Goal: Task Accomplishment & Management: Manage account settings

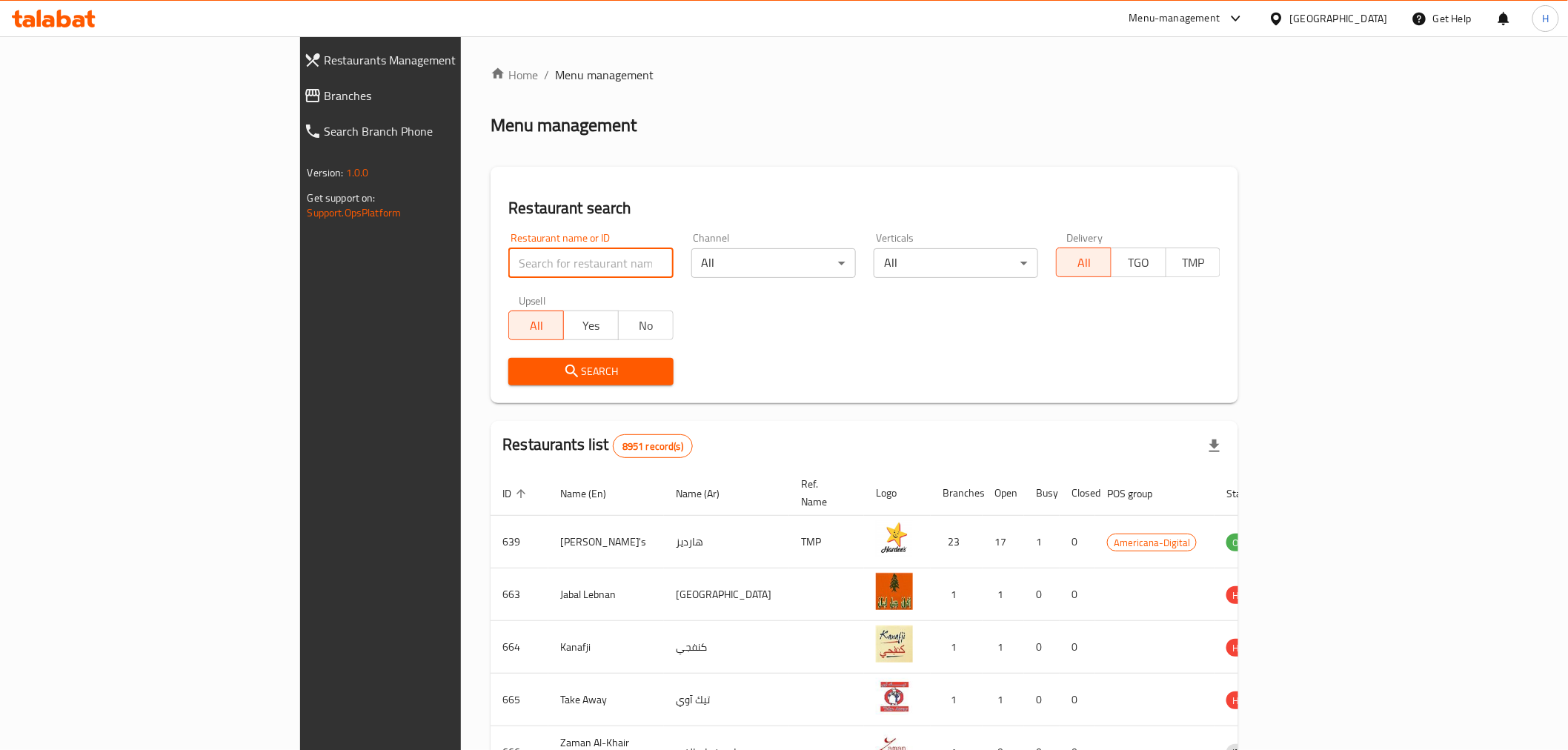
click at [520, 273] on input "search" at bounding box center [591, 263] width 165 height 30
type input "mcd"
click button "Search" at bounding box center [591, 371] width 165 height 27
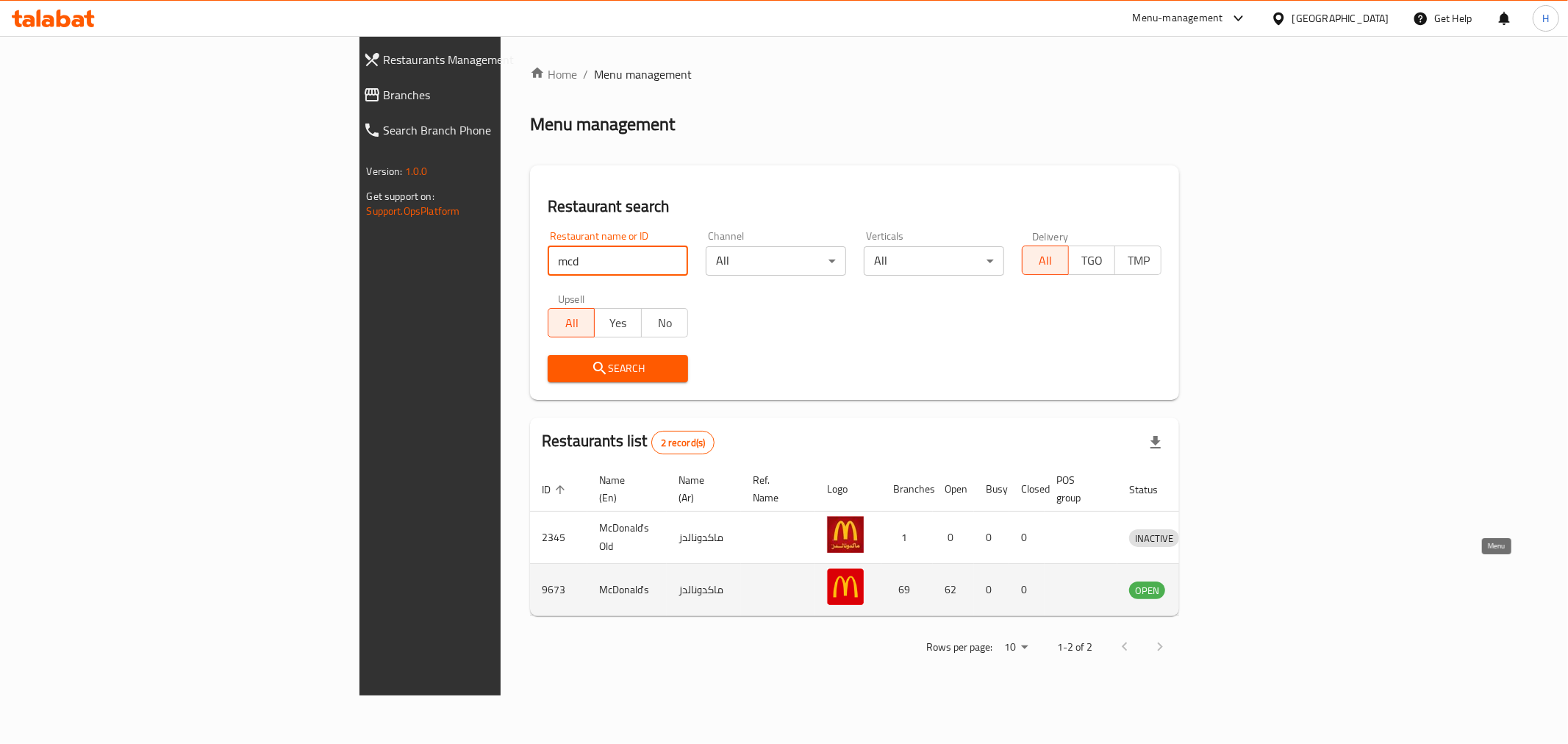
click at [1226, 584] on icon "enhanced table" at bounding box center [1218, 590] width 16 height 13
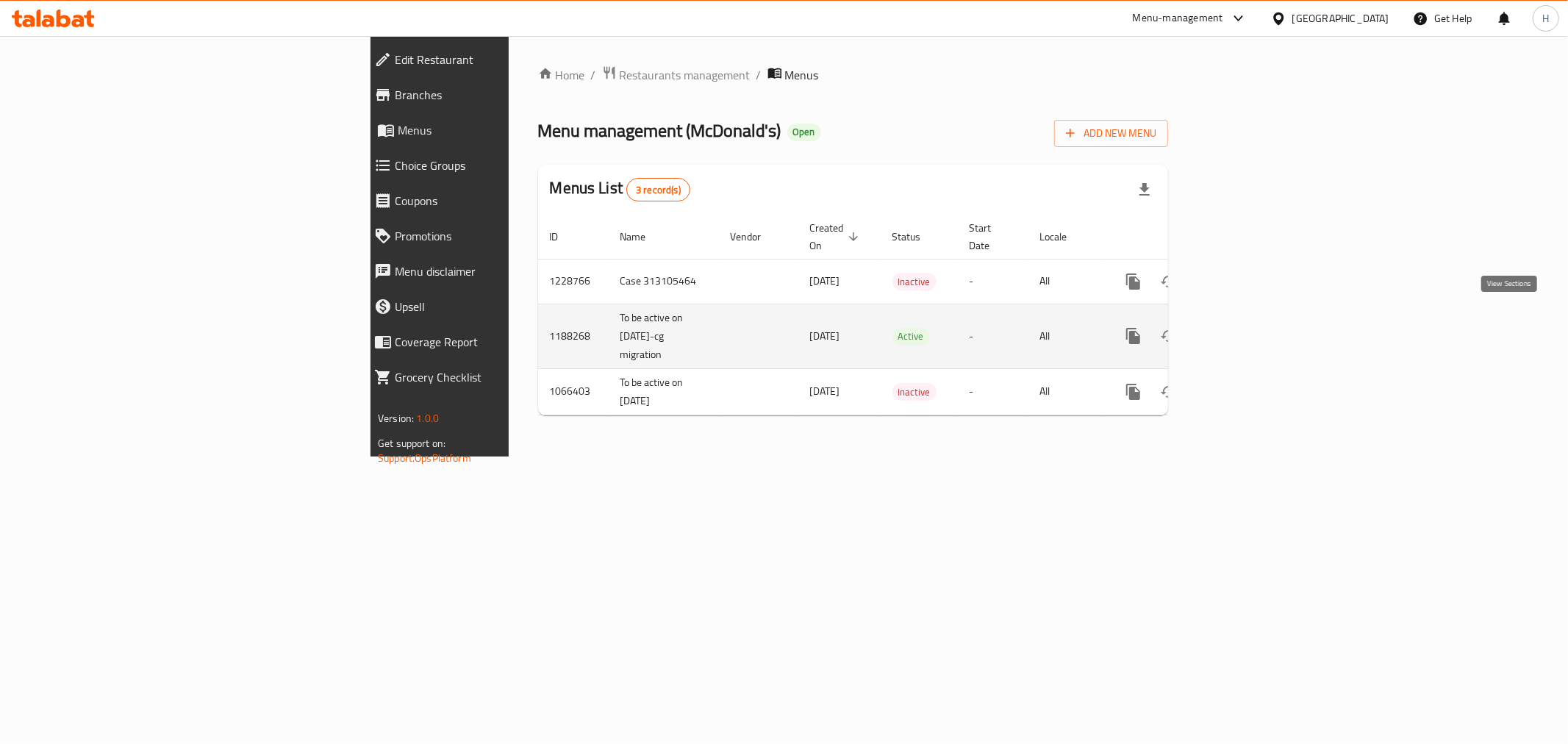
click at [1249, 327] on icon "enhanced table" at bounding box center [1240, 336] width 18 height 18
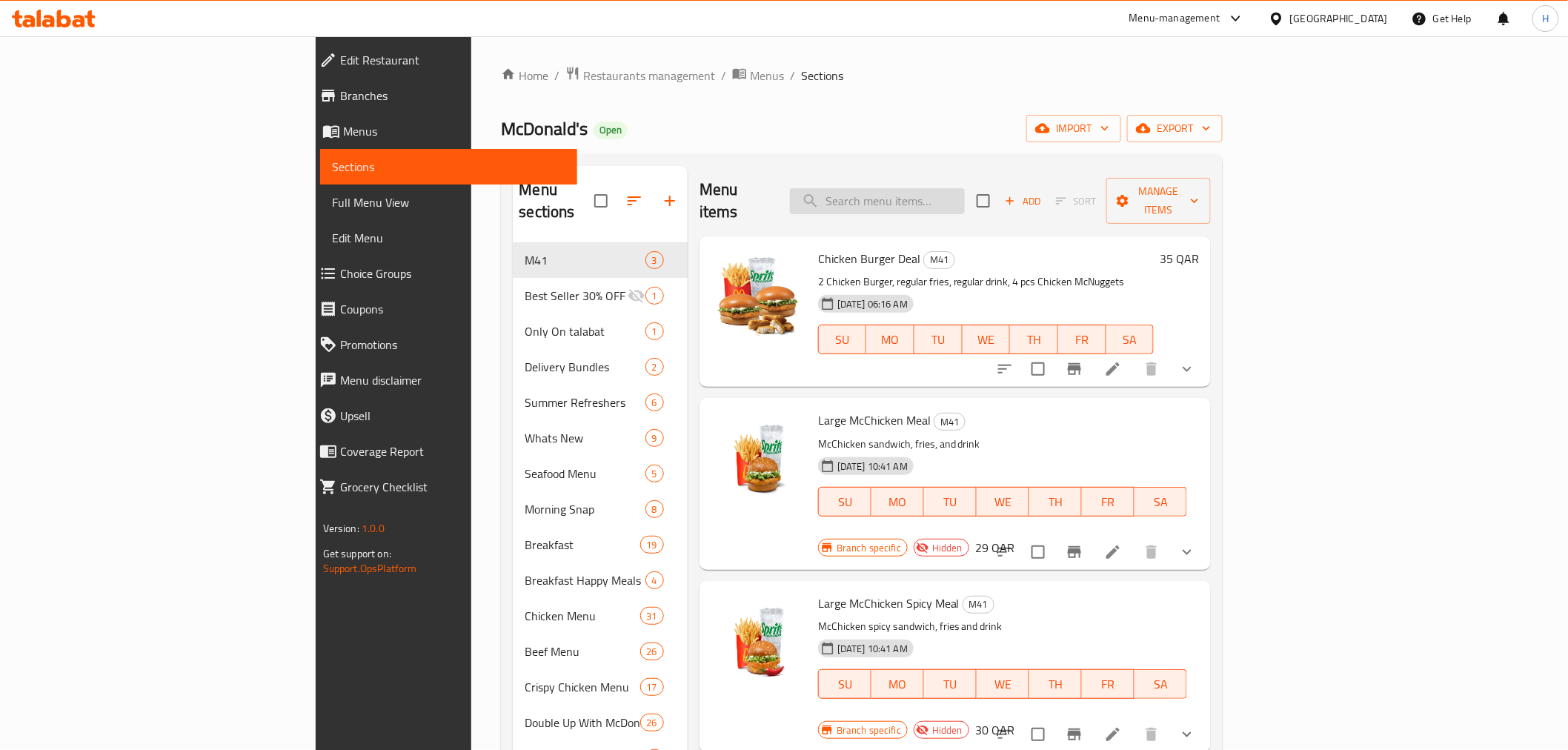
click at [950, 190] on input "search" at bounding box center [876, 201] width 175 height 26
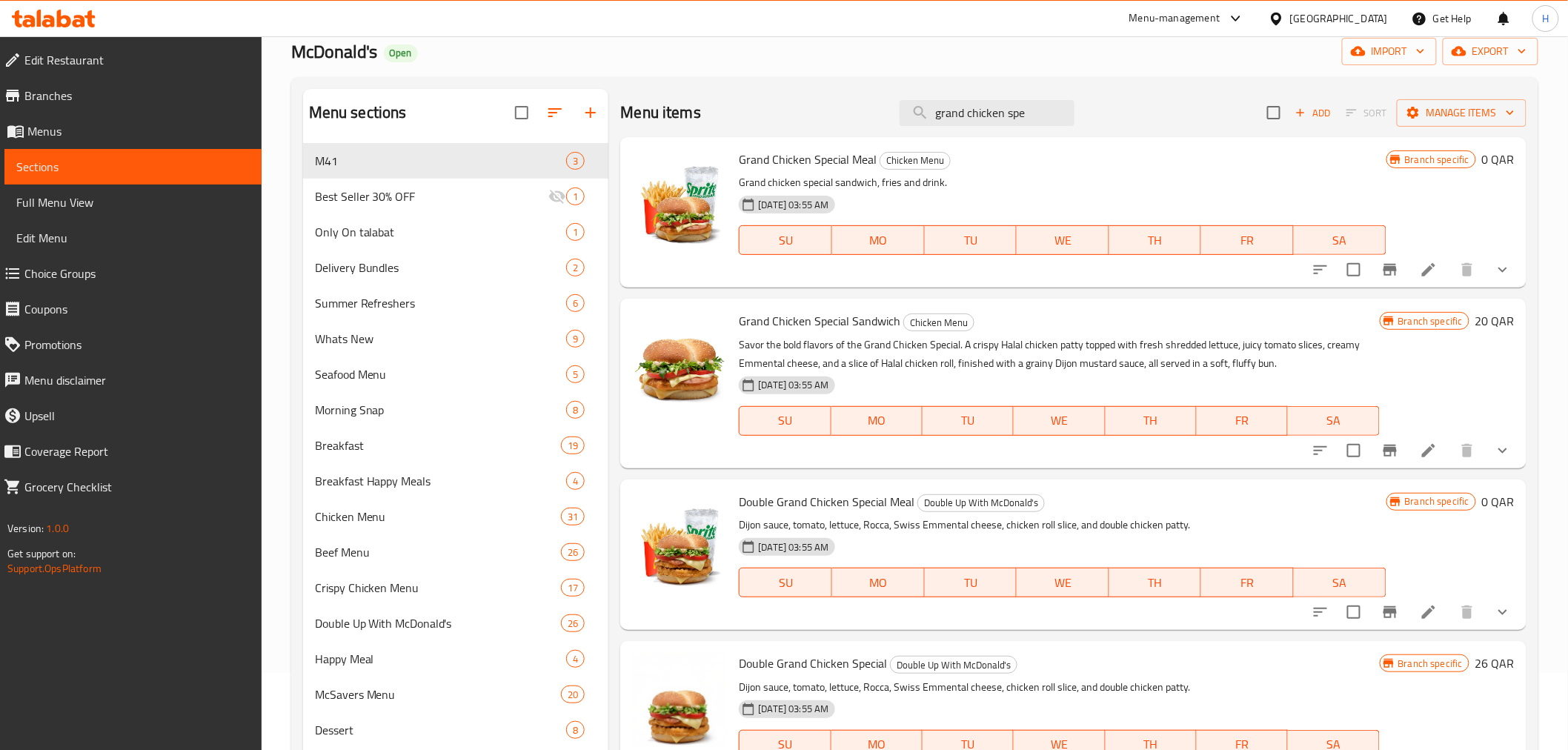
scroll to position [53, 0]
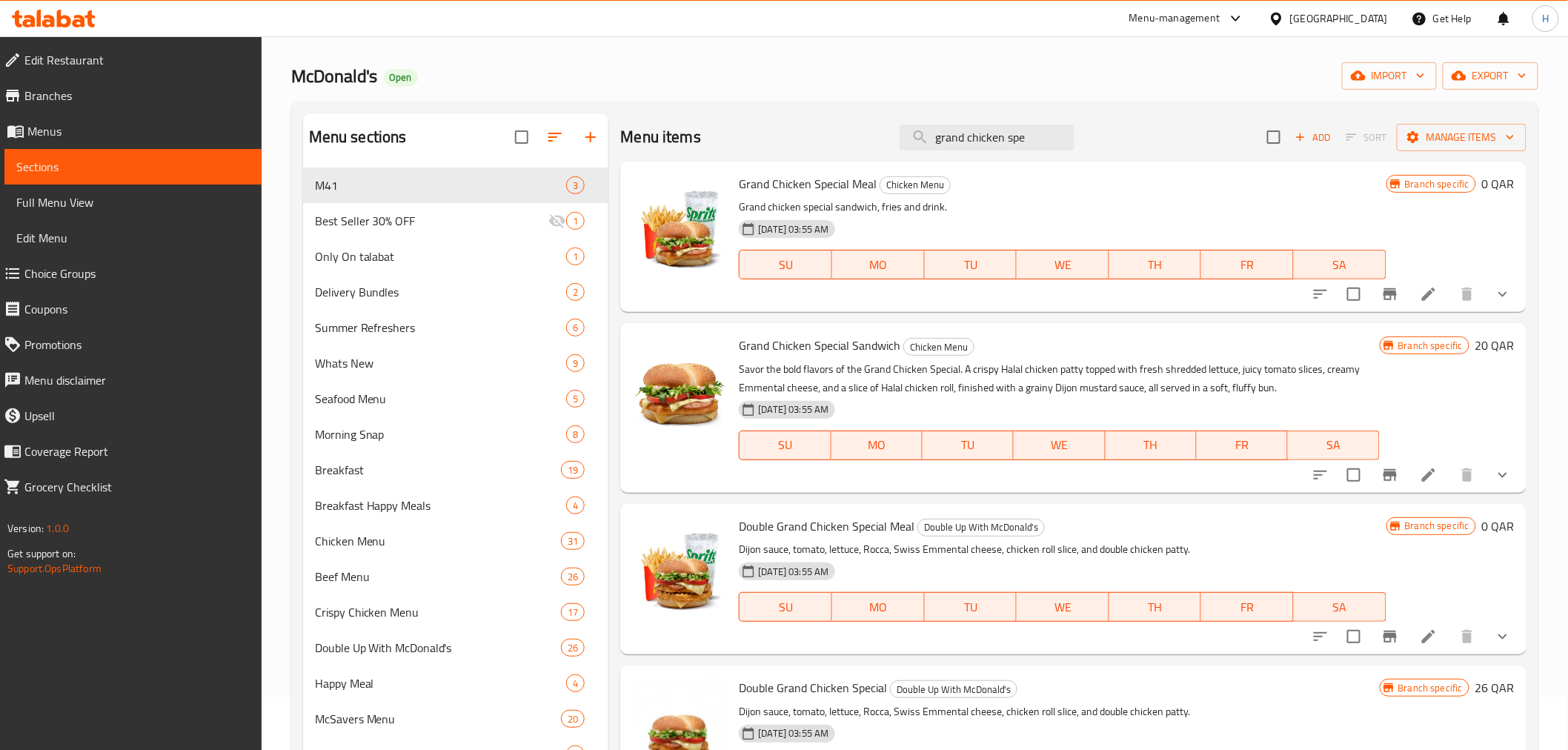
type input "grand chicken spe"
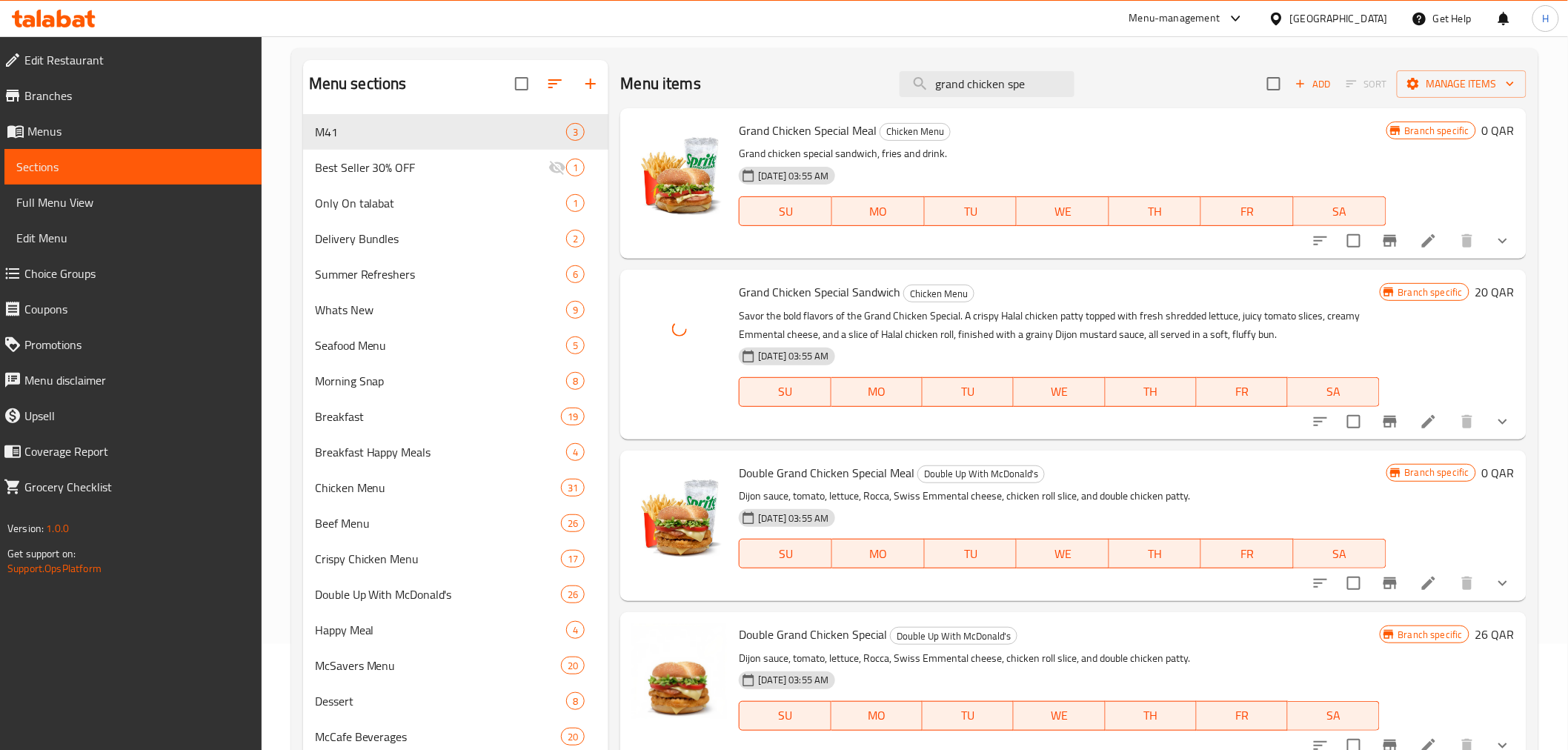
scroll to position [135, 0]
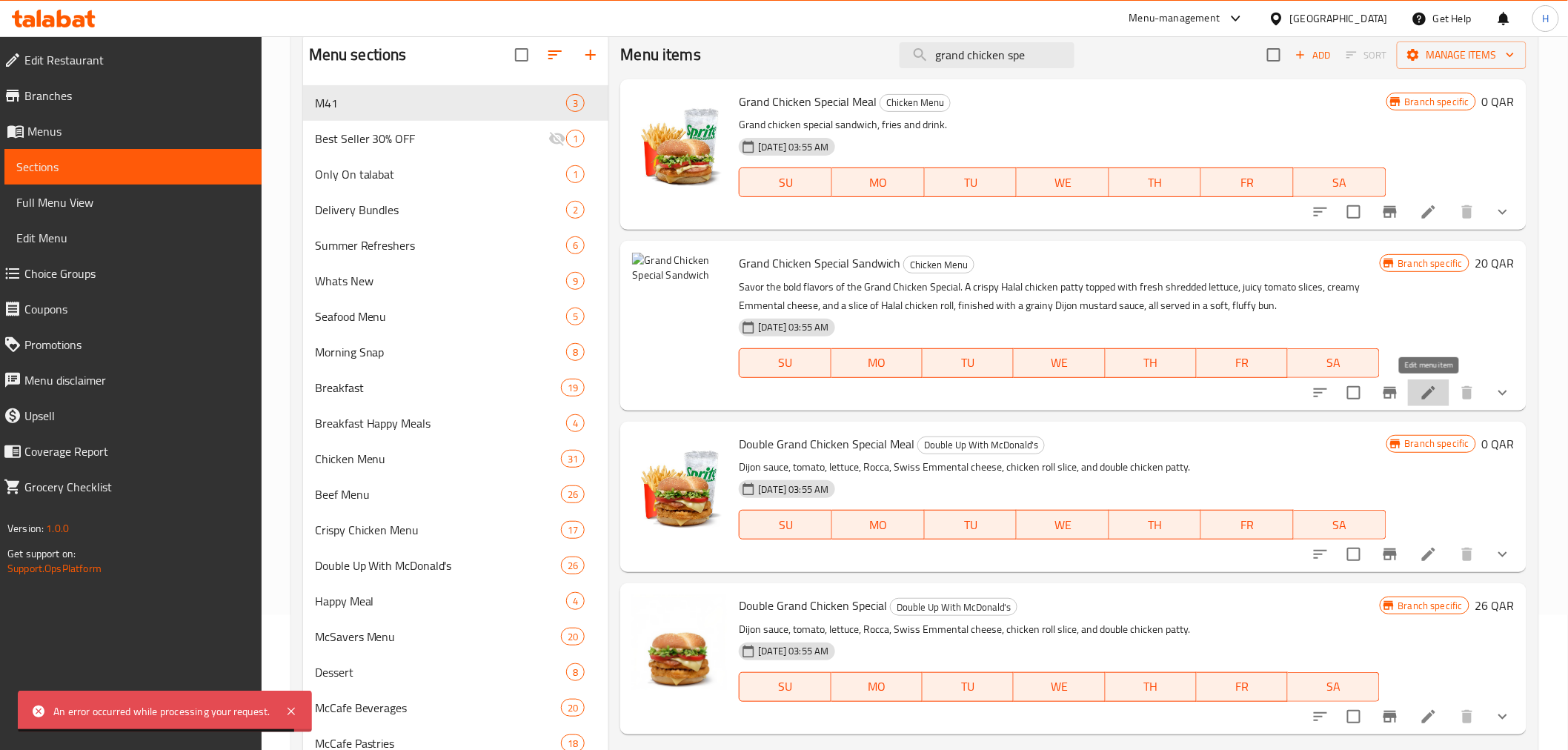
click at [1435, 394] on icon at bounding box center [1428, 393] width 18 height 18
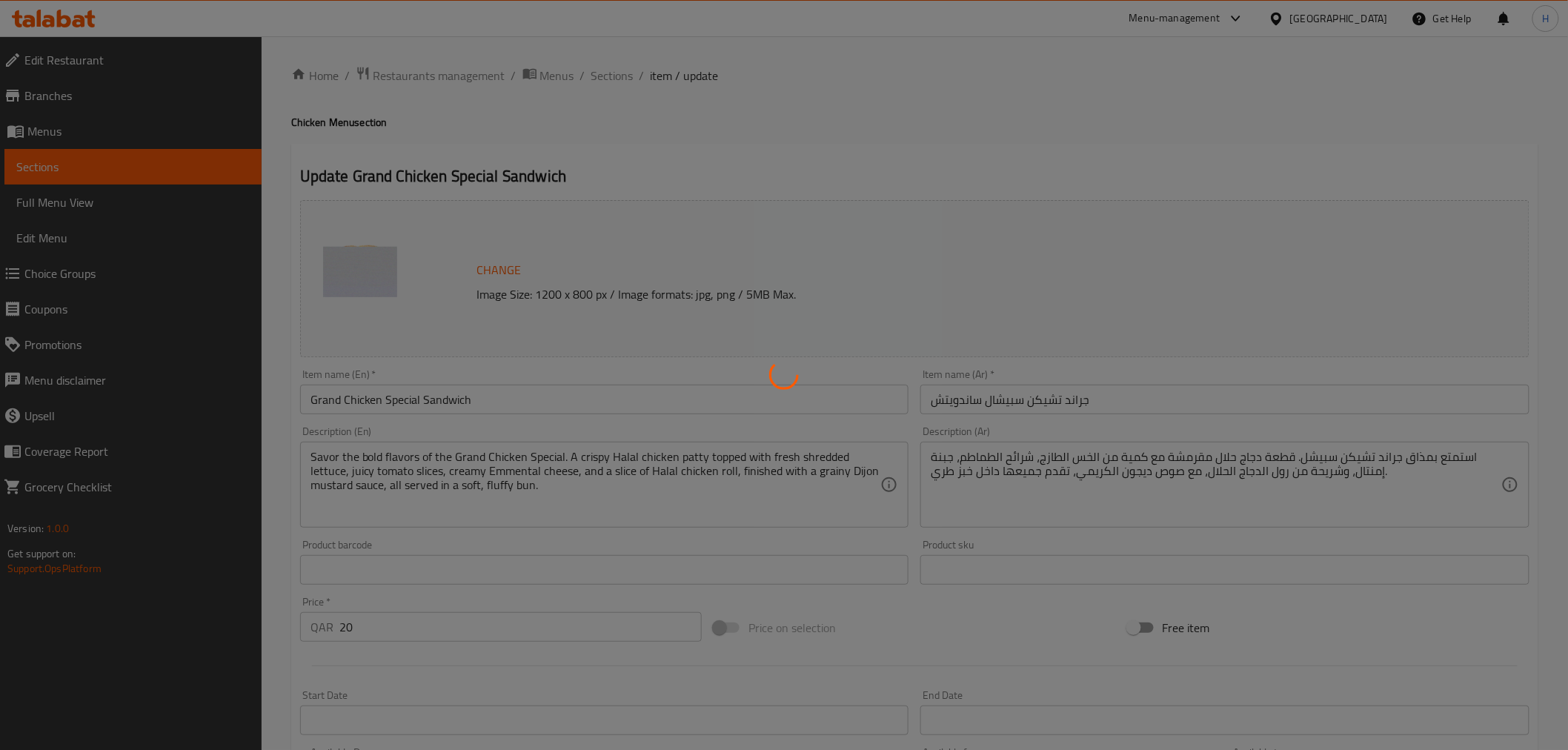
type input "أختيارك من:"
type input "1"
type input "اضافات جراند تشيكن سبيشال ساندويتش:"
type input "0"
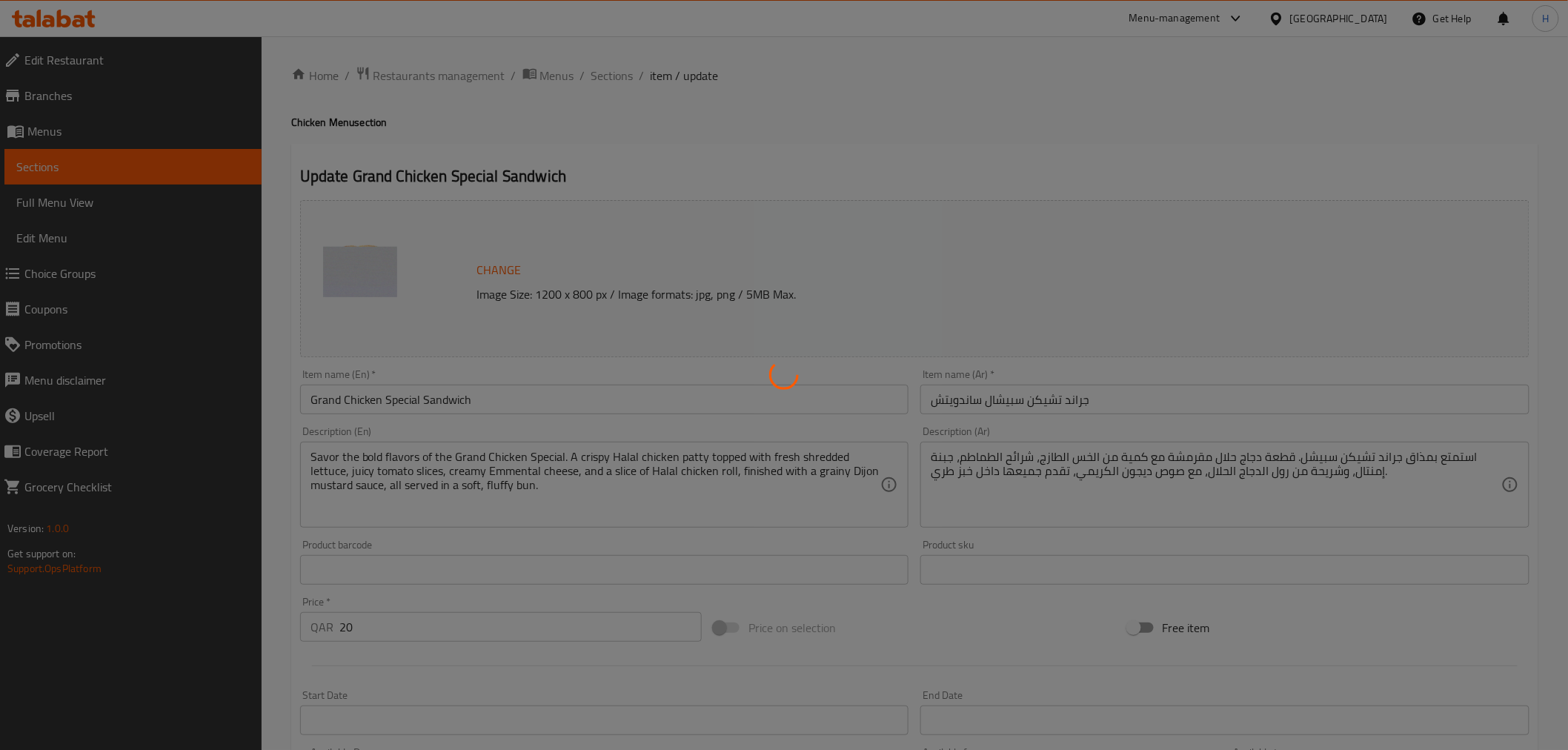
type input "0"
type input "إزالة من جراند تشيكن سبيشال ساندويتش:"
type input "0"
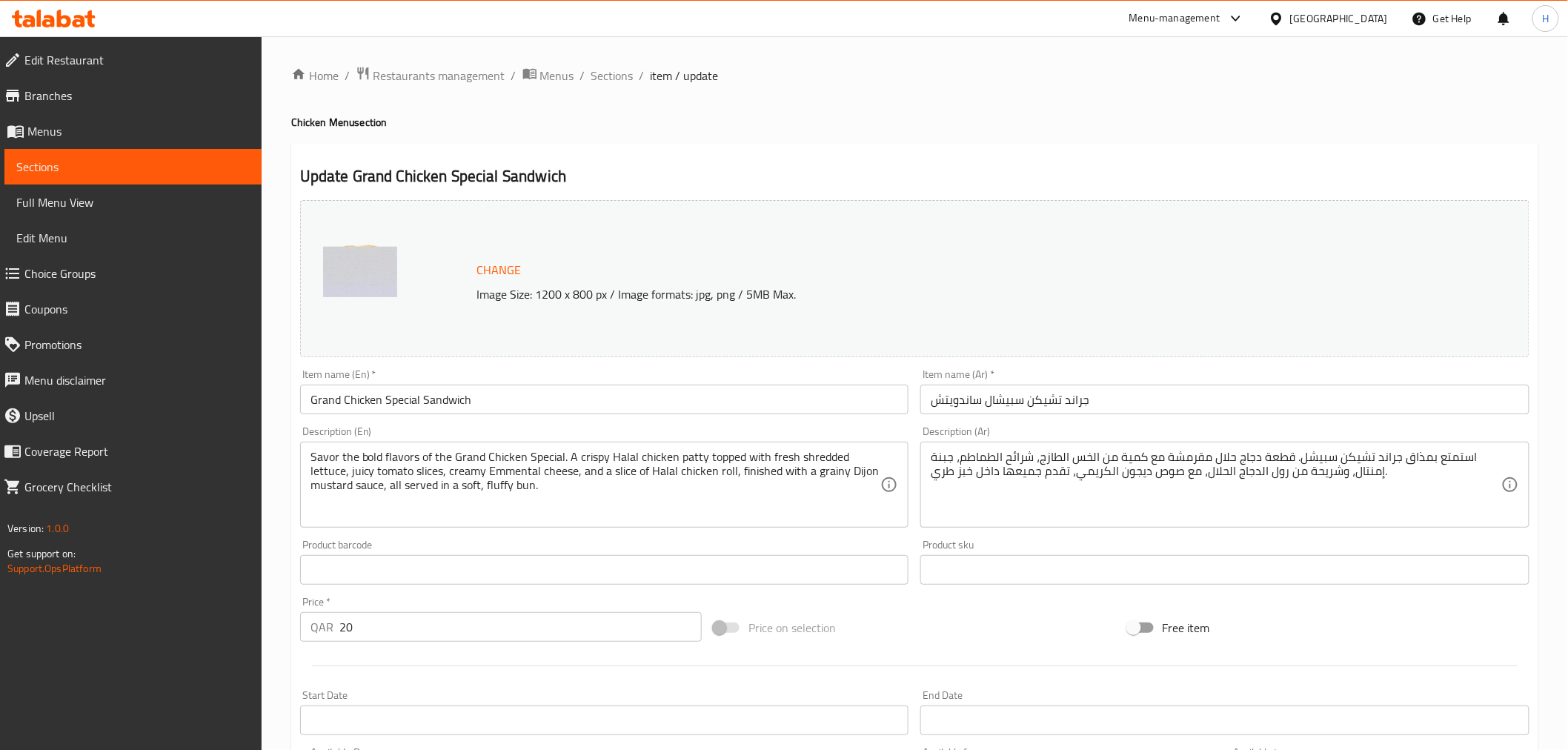
click at [512, 275] on span "Change" at bounding box center [499, 269] width 44 height 21
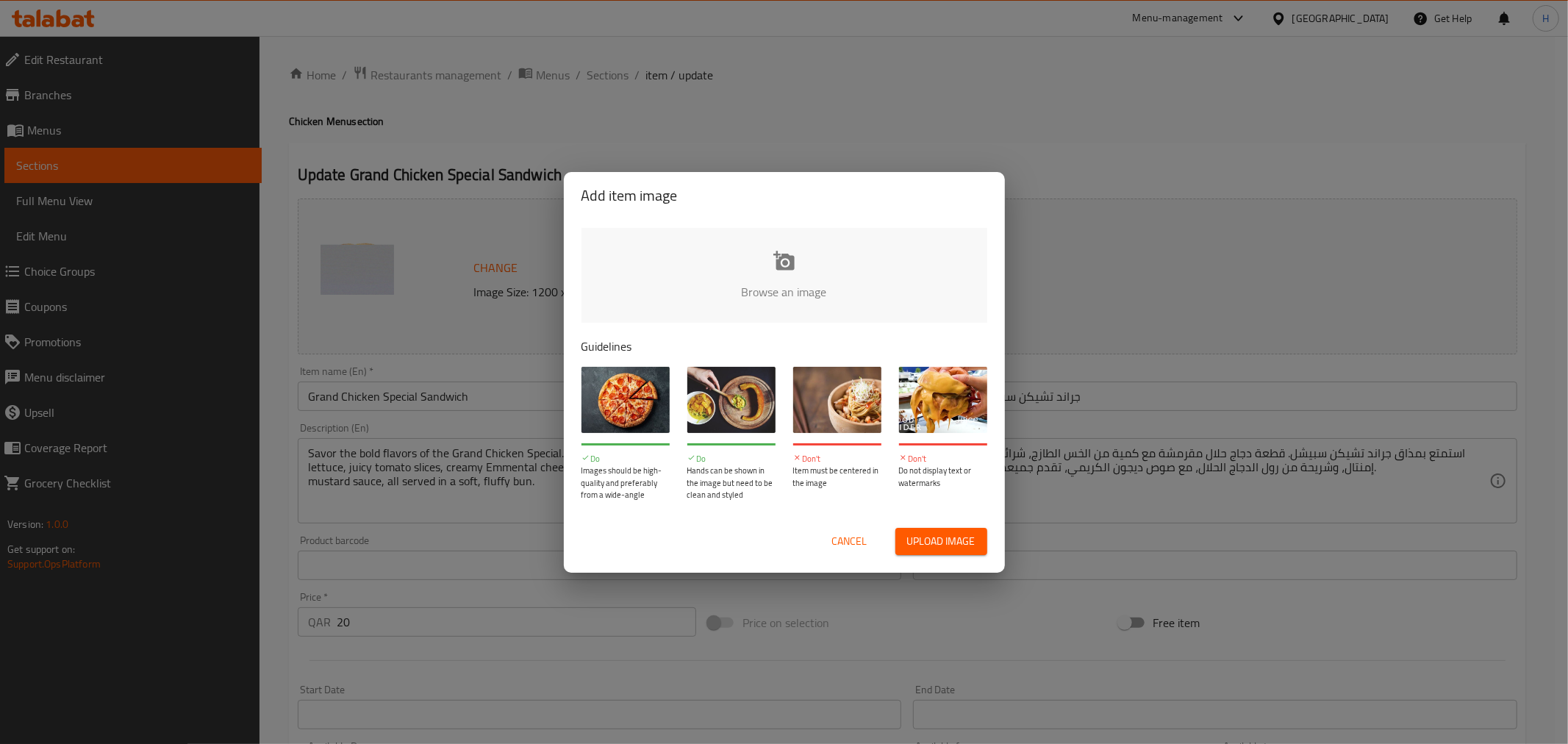
click at [814, 261] on input "file" at bounding box center [1281, 297] width 1400 height 138
type input "C:\fakepath\Grand Chicken Special Sandwich_no_rocca_leaves.png"
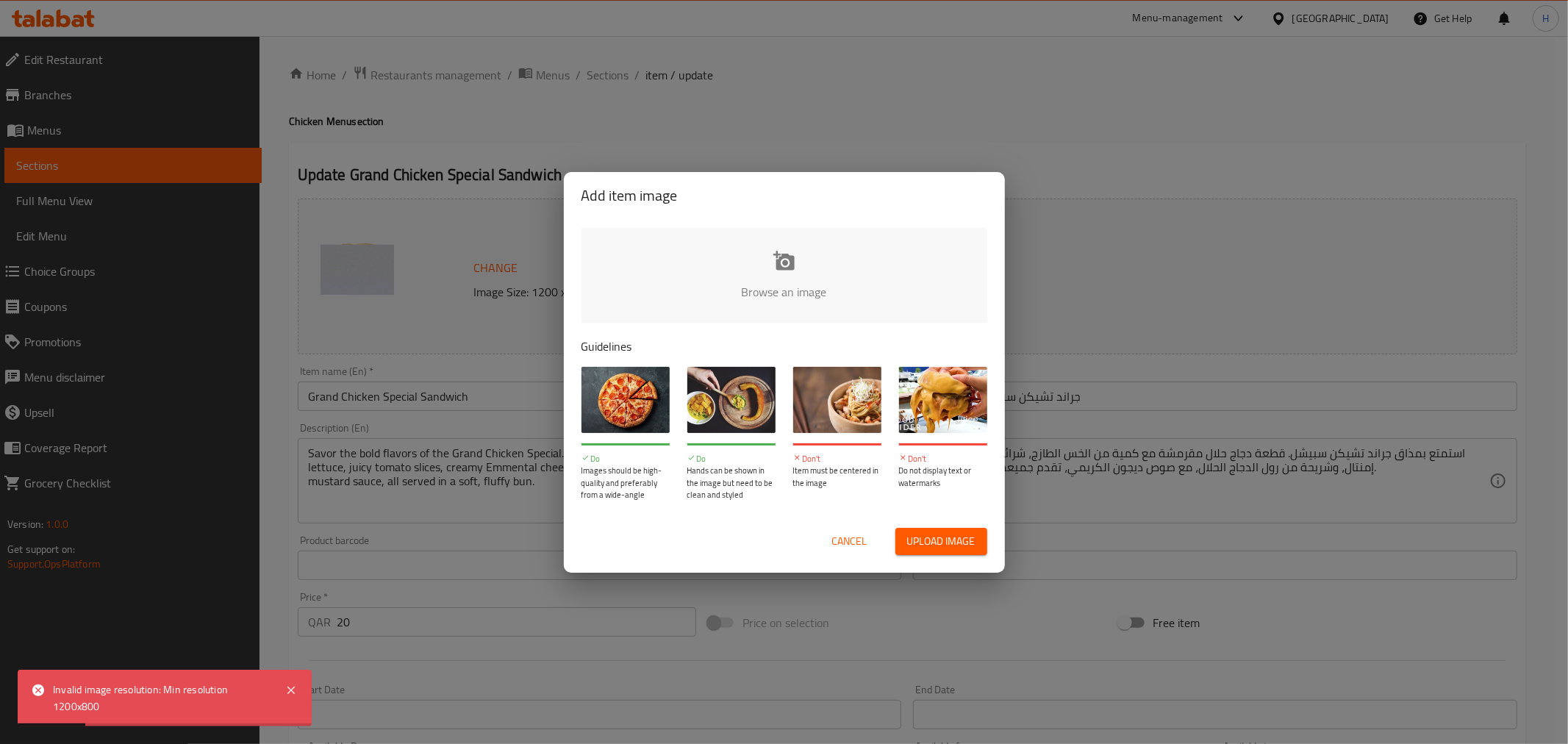
click at [832, 548] on span "Cancel" at bounding box center [850, 542] width 36 height 19
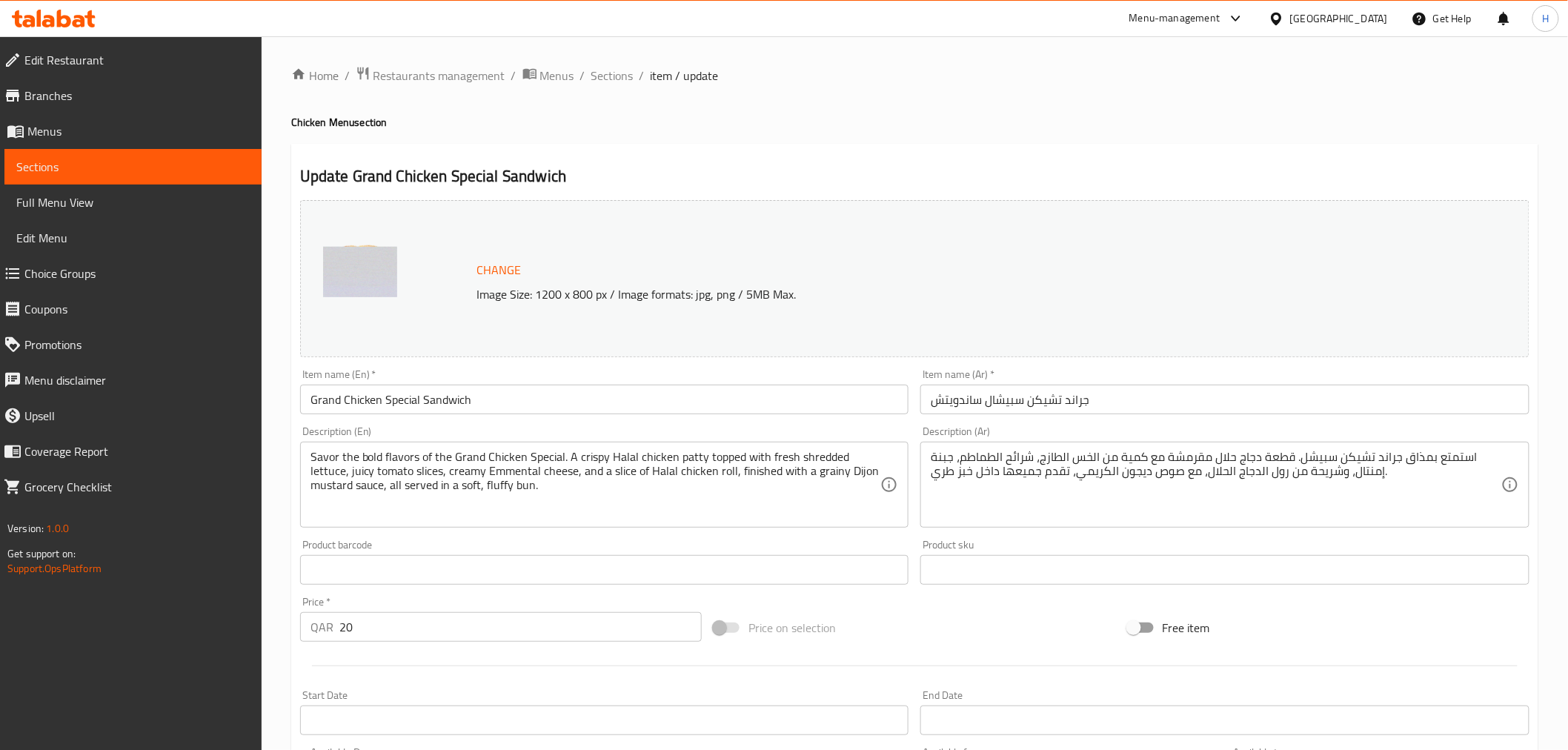
click at [490, 268] on span "Change" at bounding box center [499, 269] width 44 height 21
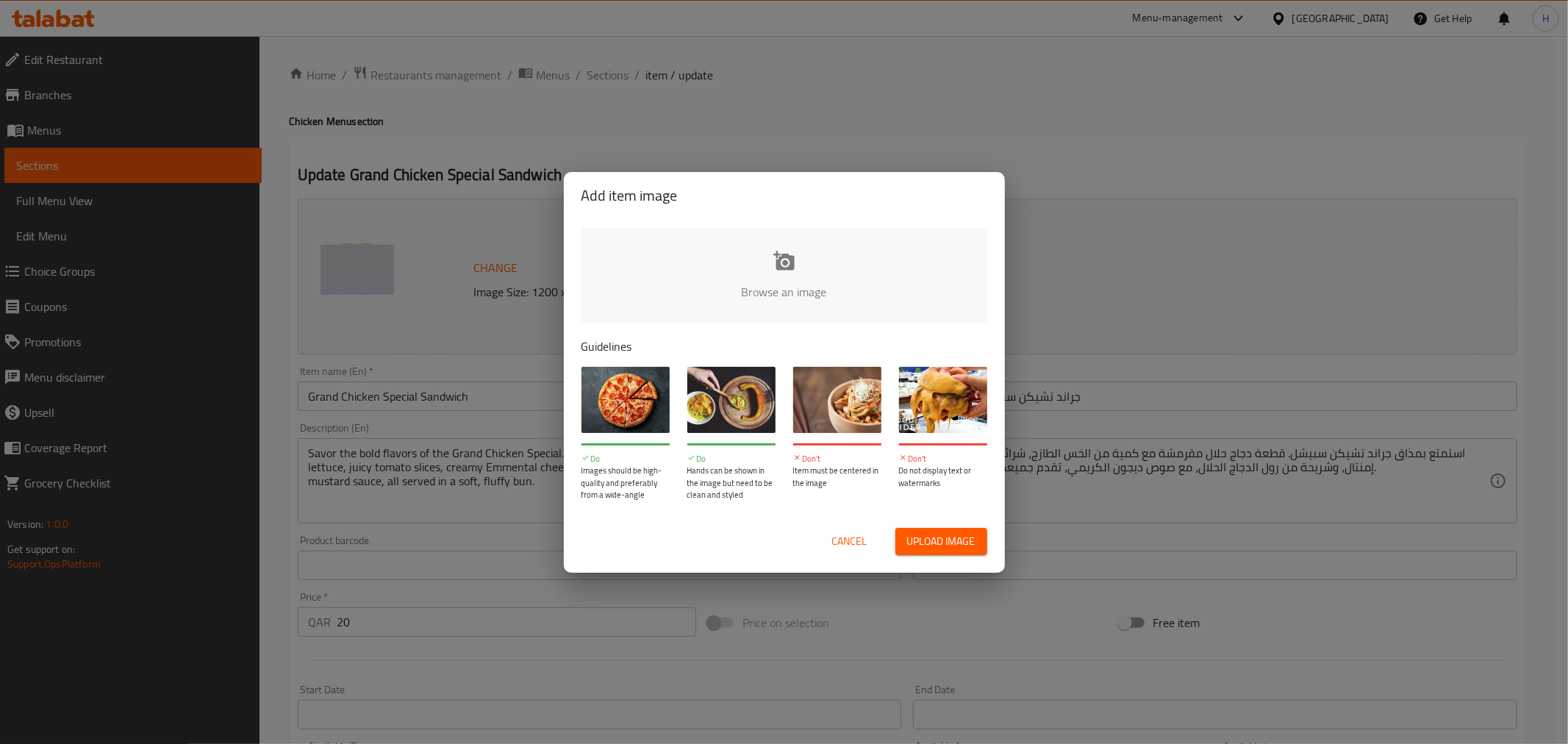
click at [748, 275] on input "file" at bounding box center [1281, 297] width 1400 height 138
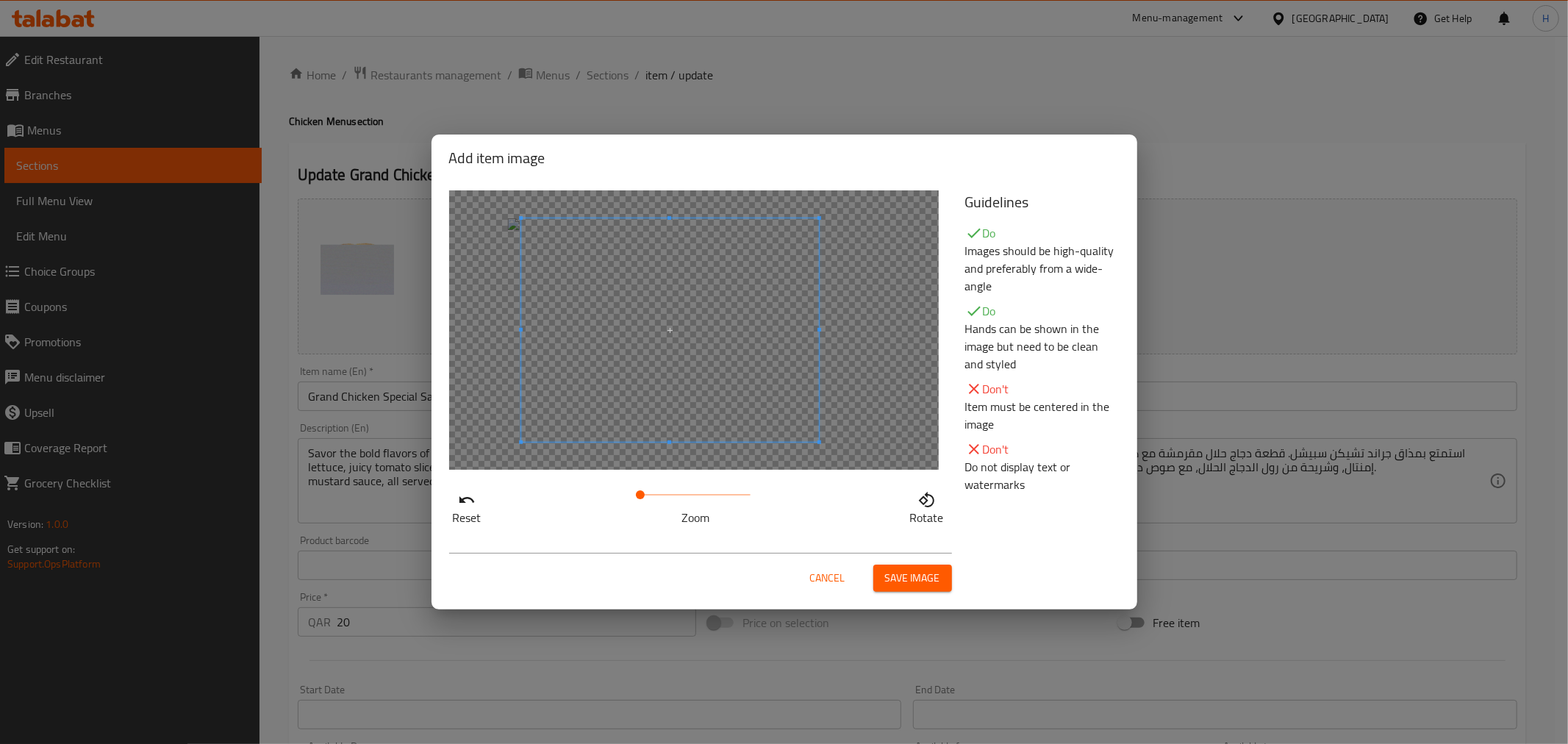
click at [681, 387] on span at bounding box center [670, 329] width 298 height 223
click at [907, 590] on button "Save image" at bounding box center [912, 577] width 78 height 27
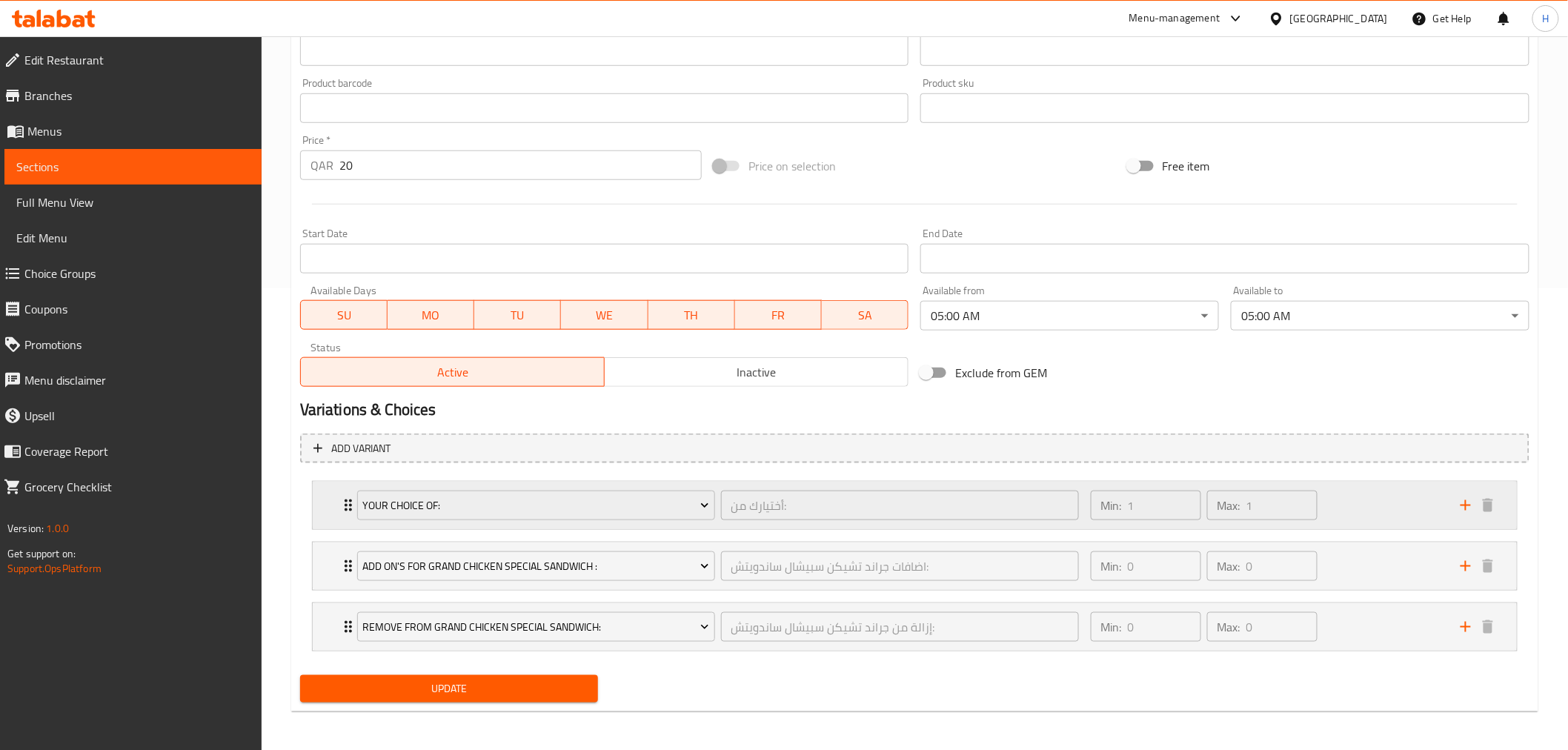
scroll to position [463, 0]
click at [531, 684] on span "Update" at bounding box center [449, 687] width 275 height 19
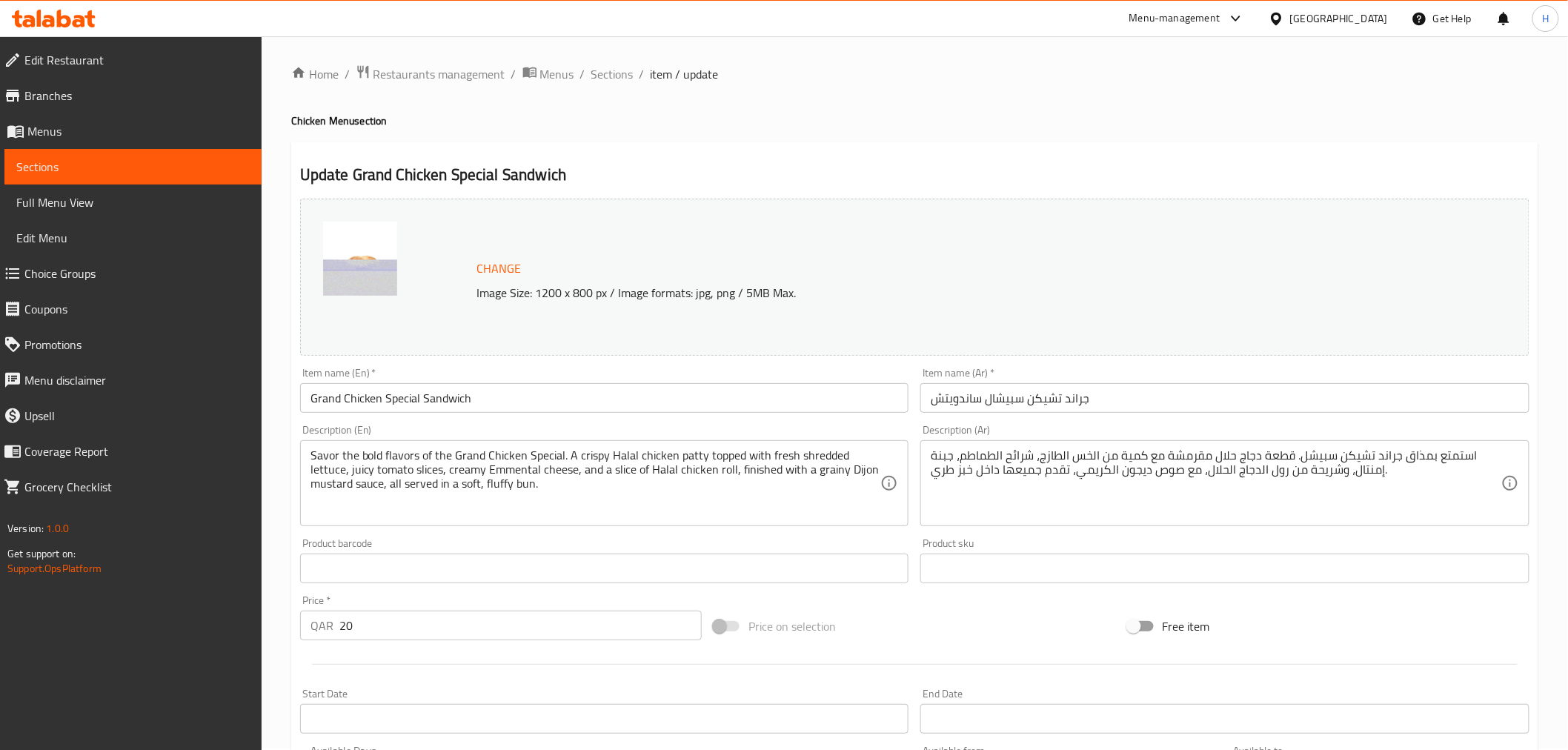
scroll to position [0, 0]
click at [432, 83] on span "Restaurants management" at bounding box center [440, 76] width 132 height 18
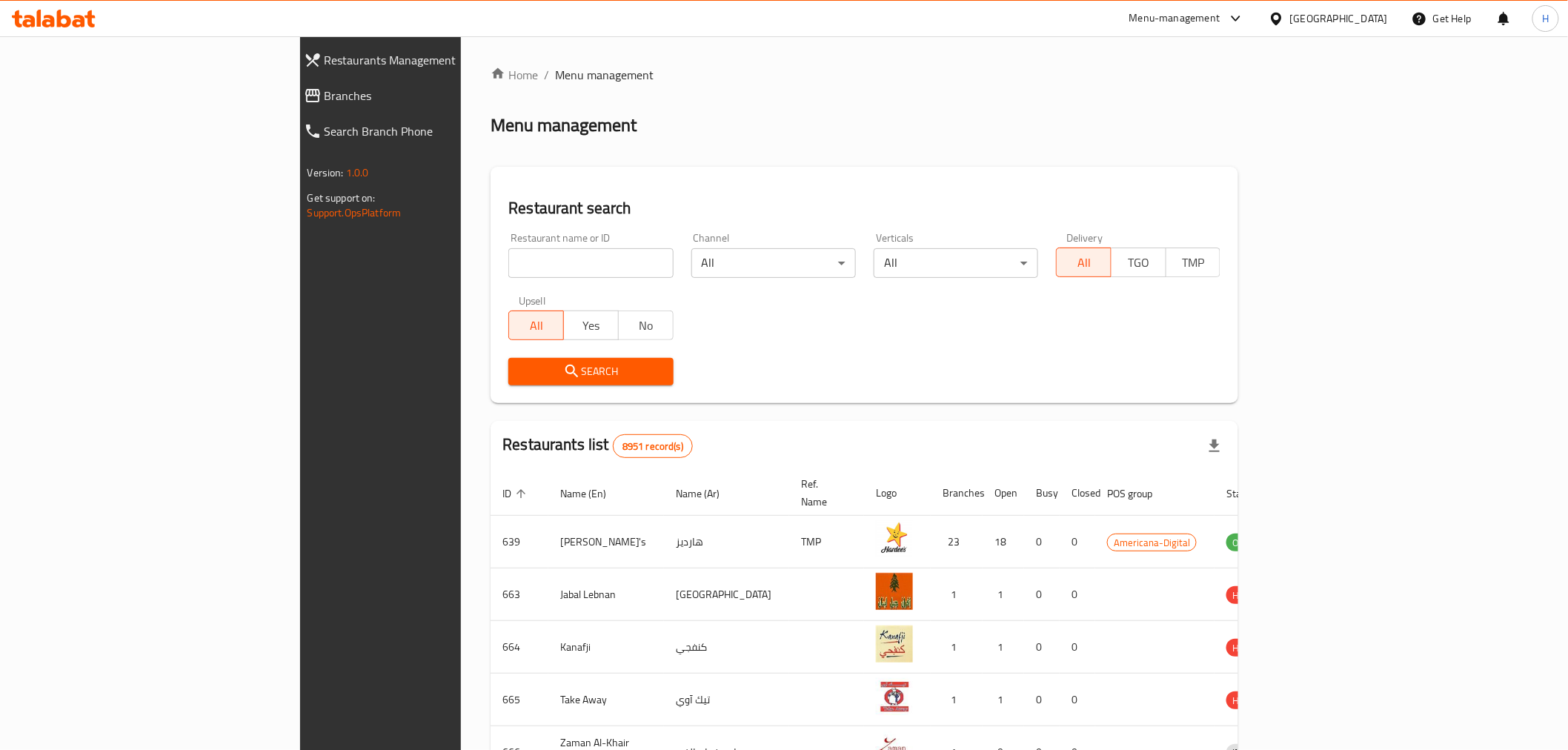
click at [1201, 22] on div "Menu-management" at bounding box center [1186, 19] width 139 height 36
click at [1220, 20] on div "Menu-management" at bounding box center [1174, 19] width 91 height 18
click at [1180, 104] on div "Agent Campaigns Center" at bounding box center [1164, 100] width 112 height 16
